Goal: Information Seeking & Learning: Learn about a topic

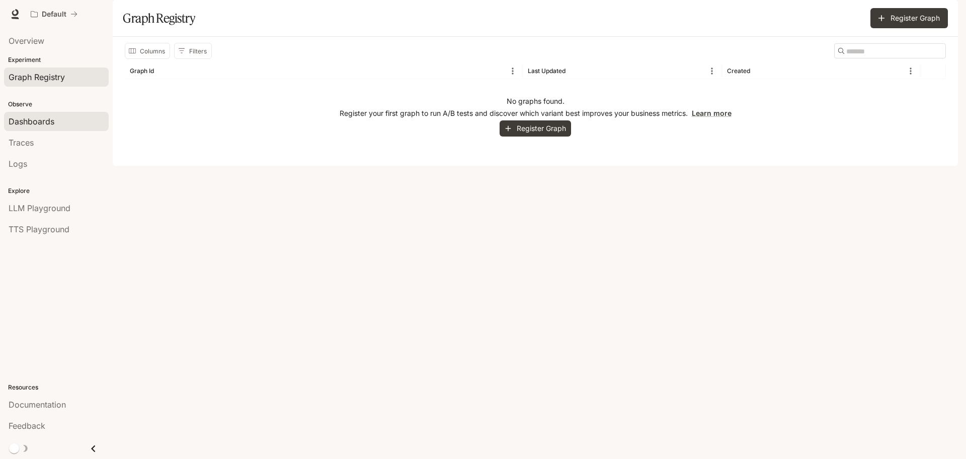
click at [40, 119] on span "Dashboards" at bounding box center [32, 121] width 46 height 12
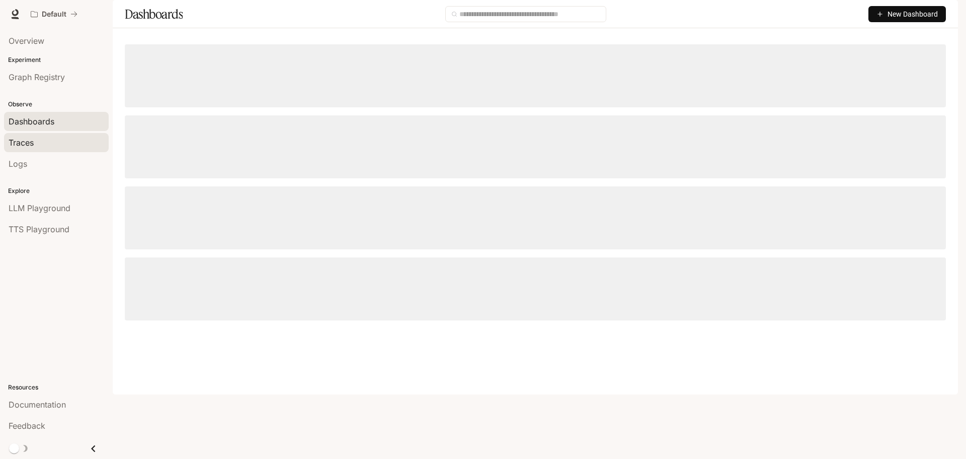
click at [51, 145] on div "Traces" at bounding box center [57, 142] width 96 height 12
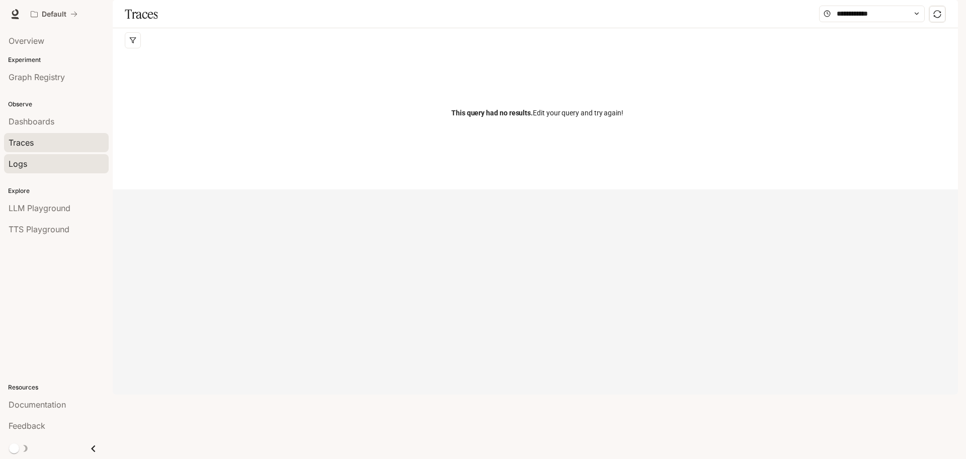
click at [58, 165] on div "Logs" at bounding box center [57, 164] width 96 height 12
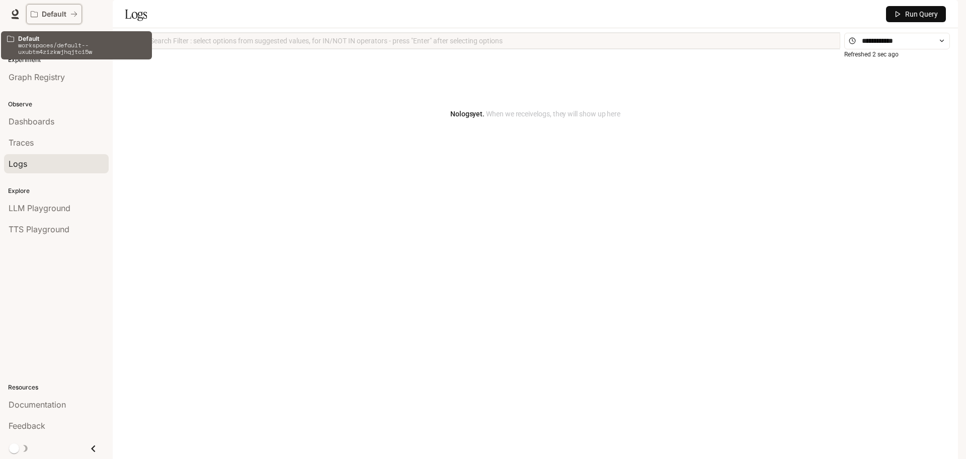
click at [74, 15] on icon "All workspaces" at bounding box center [73, 14] width 7 height 7
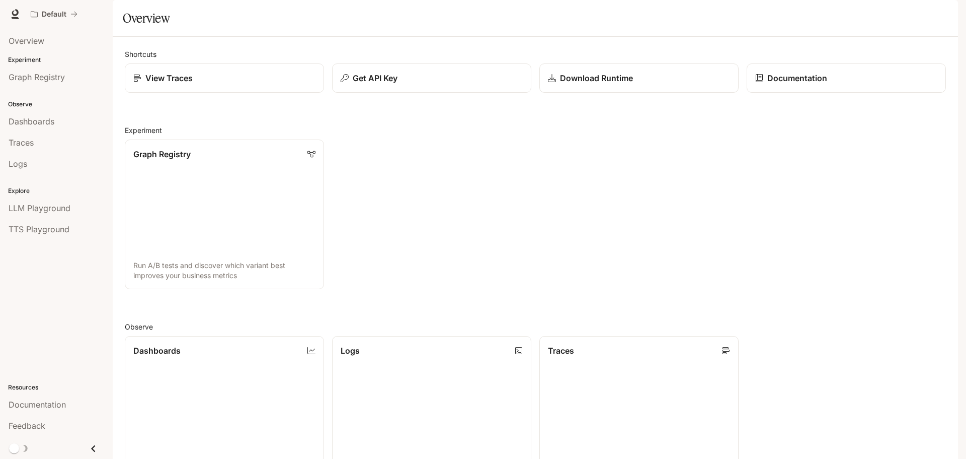
scroll to position [252, 0]
click at [439, 335] on link "Logs Search and filter system logs" at bounding box center [431, 410] width 201 height 151
